Goal: Navigation & Orientation: Go to known website

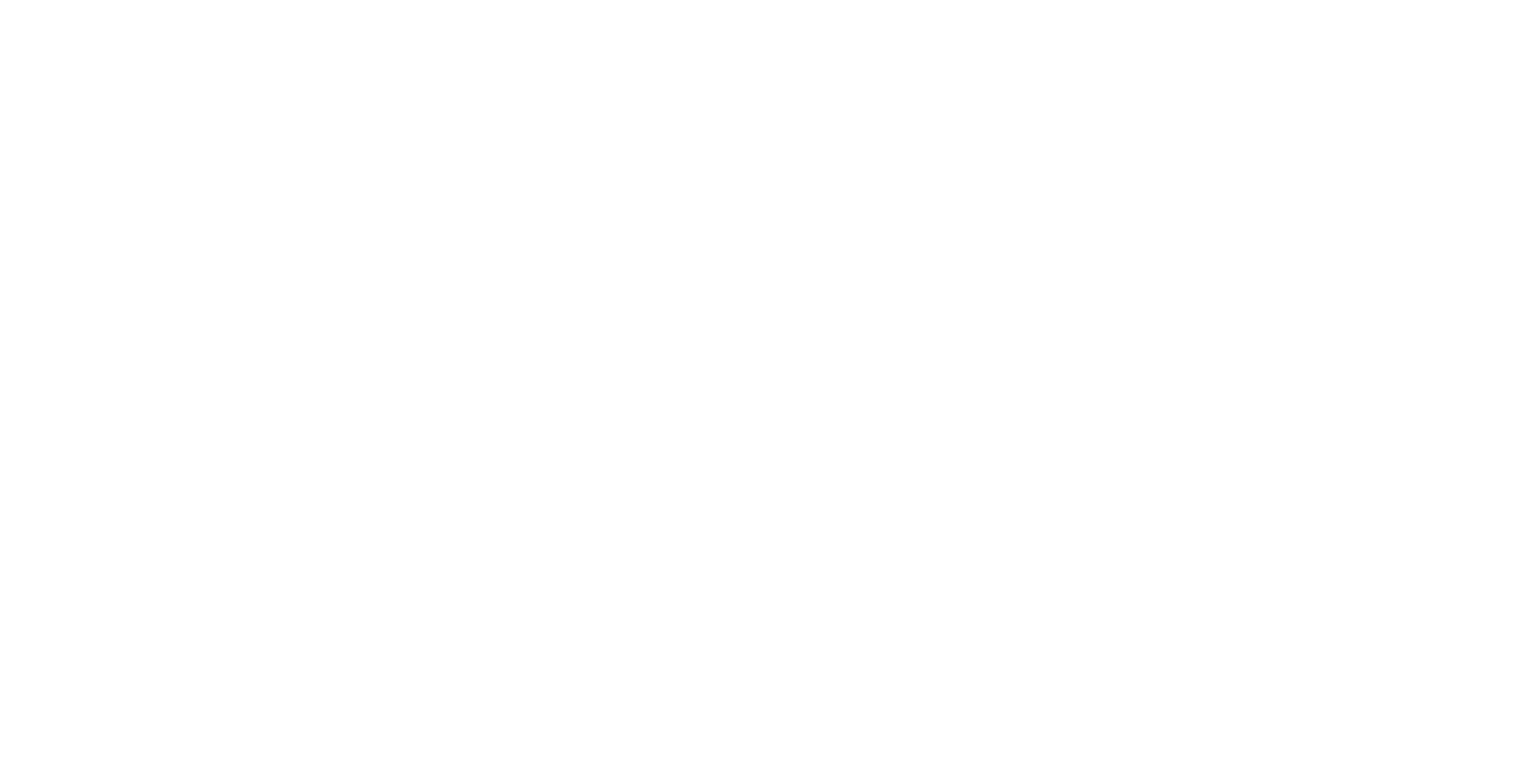
click at [730, 444] on main at bounding box center [762, 392] width 1523 height 784
